Goal: Use online tool/utility

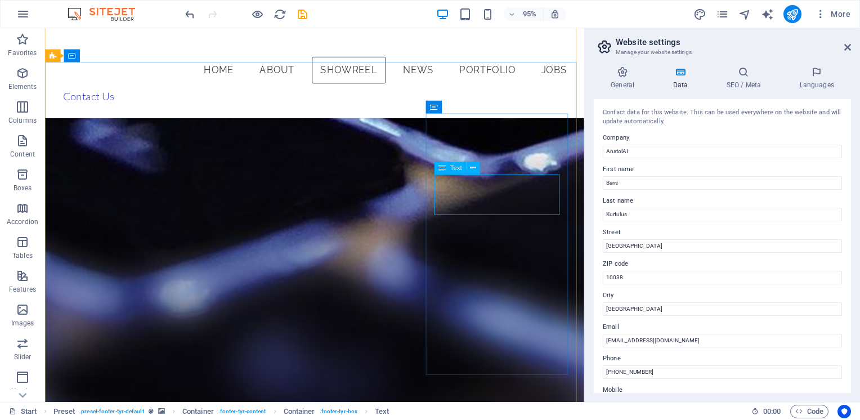
scroll to position [3277, 0]
